Goal: Information Seeking & Learning: Learn about a topic

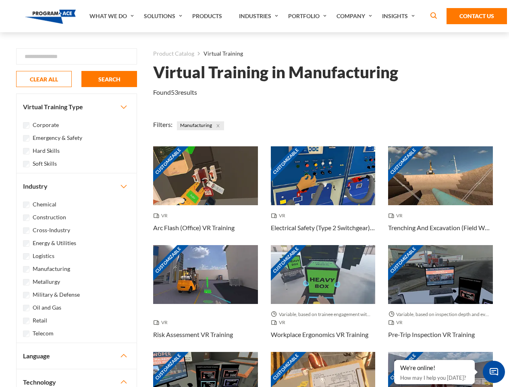
click at [112, 16] on link "What We Do" at bounding box center [112, 16] width 54 height 32
click at [164, 16] on link "Solutions" at bounding box center [164, 16] width 48 height 32
click at [260, 16] on link "Industries" at bounding box center [259, 16] width 49 height 32
click at [356, 16] on link "Company" at bounding box center [356, 16] width 46 height 32
click at [400, 16] on link "Insights" at bounding box center [399, 16] width 43 height 32
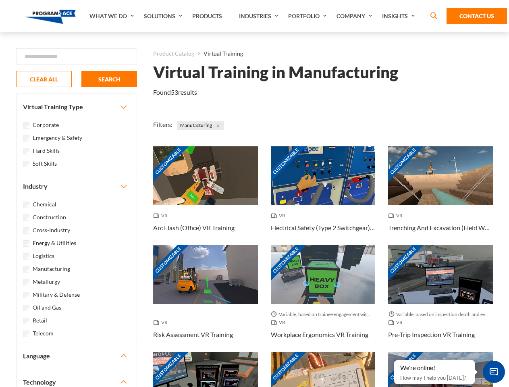
click at [0, 0] on div "Blog White Papers News" at bounding box center [0, 0] width 0 height 0
click at [0, 0] on strong "How Virtual Learning Can Enhance Workforce Productivity: A Guide for L&D Manage…" at bounding box center [0, 0] width 0 height 0
click at [494, 372] on span "Minimize live chat window" at bounding box center [493, 371] width 29 height 29
click at [395, 360] on div "Customizable" at bounding box center [440, 381] width 105 height 59
